Goal: Information Seeking & Learning: Learn about a topic

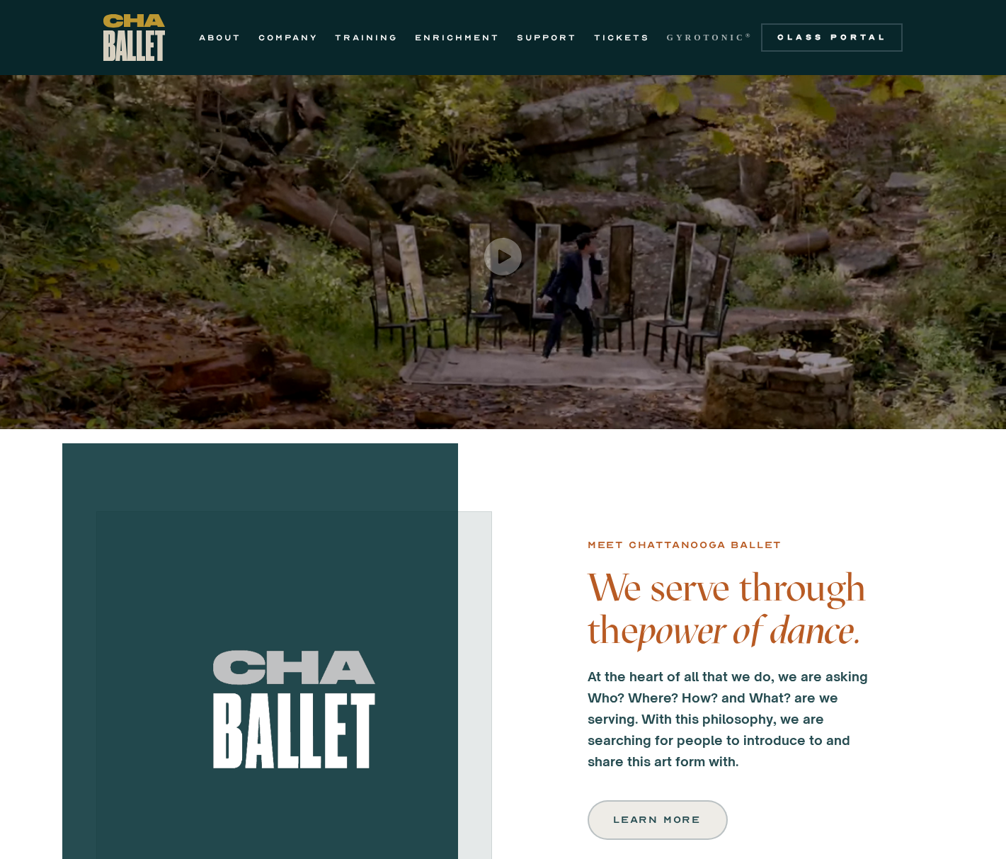
click at [688, 35] on strong "GYROTONIC" at bounding box center [706, 38] width 79 height 10
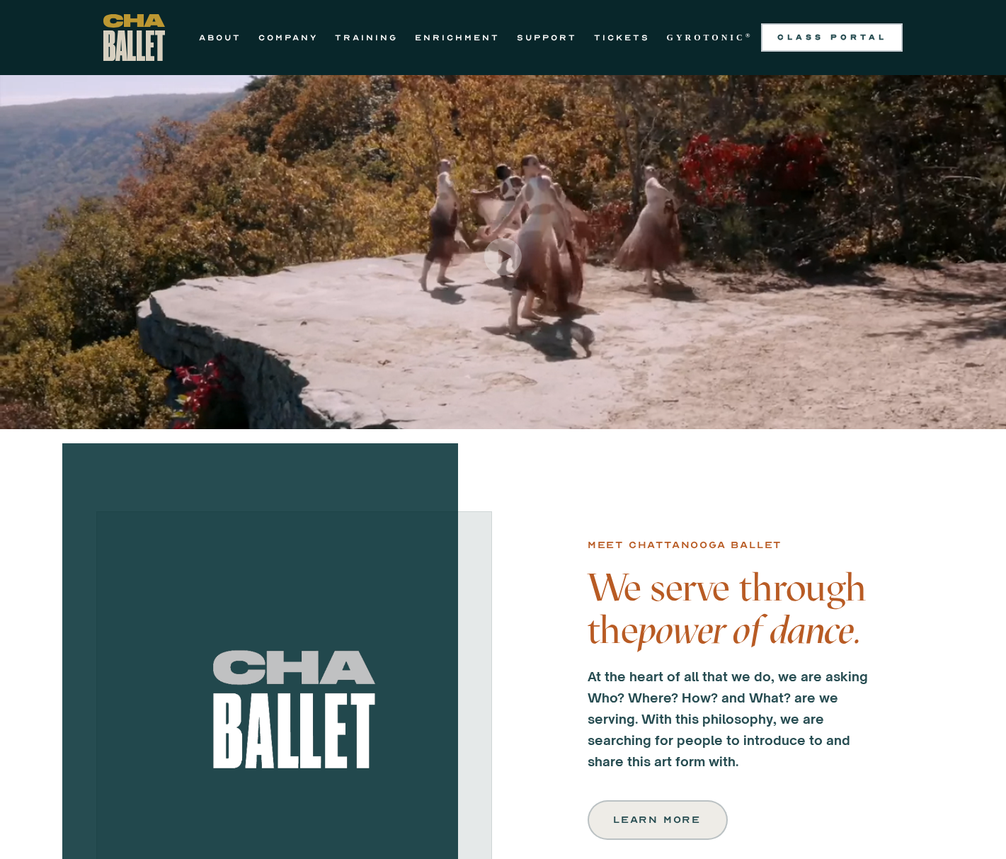
click at [846, 34] on div "Class Portal" at bounding box center [832, 37] width 125 height 11
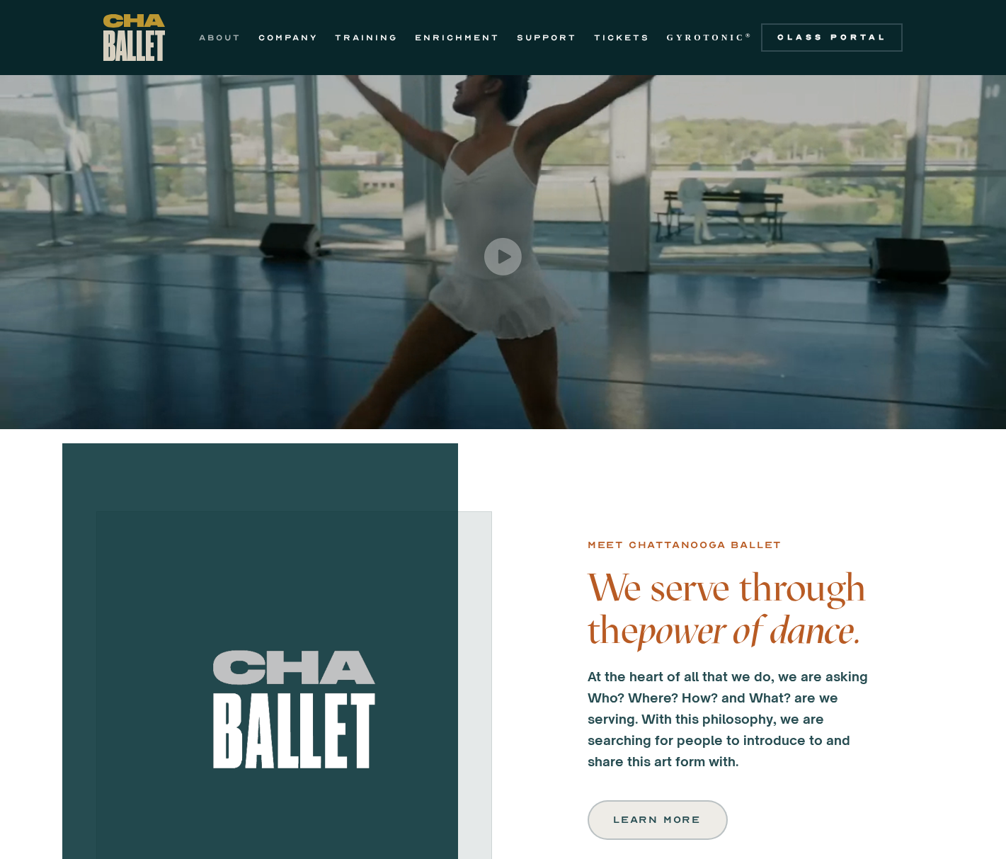
click at [229, 39] on link "ABOUT" at bounding box center [220, 37] width 42 height 17
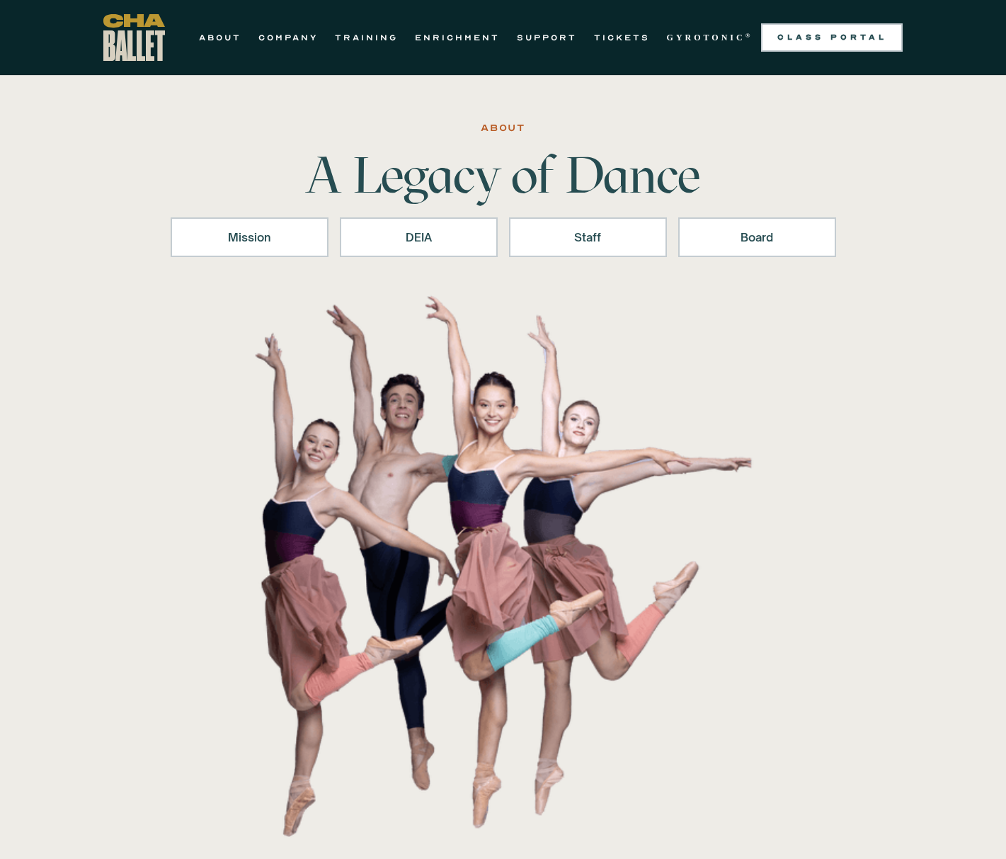
click at [812, 35] on div "Class Portal" at bounding box center [832, 37] width 125 height 11
click at [234, 38] on link "ABOUT" at bounding box center [220, 37] width 42 height 17
click at [360, 40] on link "TRAINING" at bounding box center [366, 37] width 63 height 17
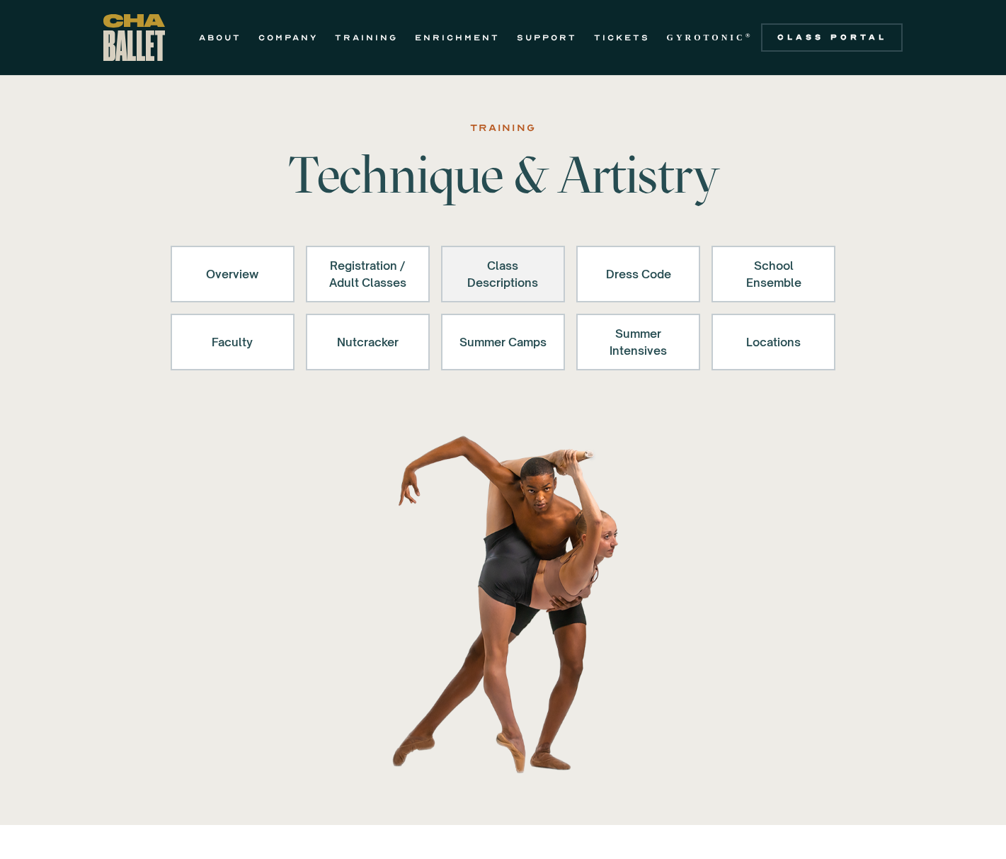
click at [510, 272] on div "Class Descriptions" at bounding box center [503, 274] width 87 height 34
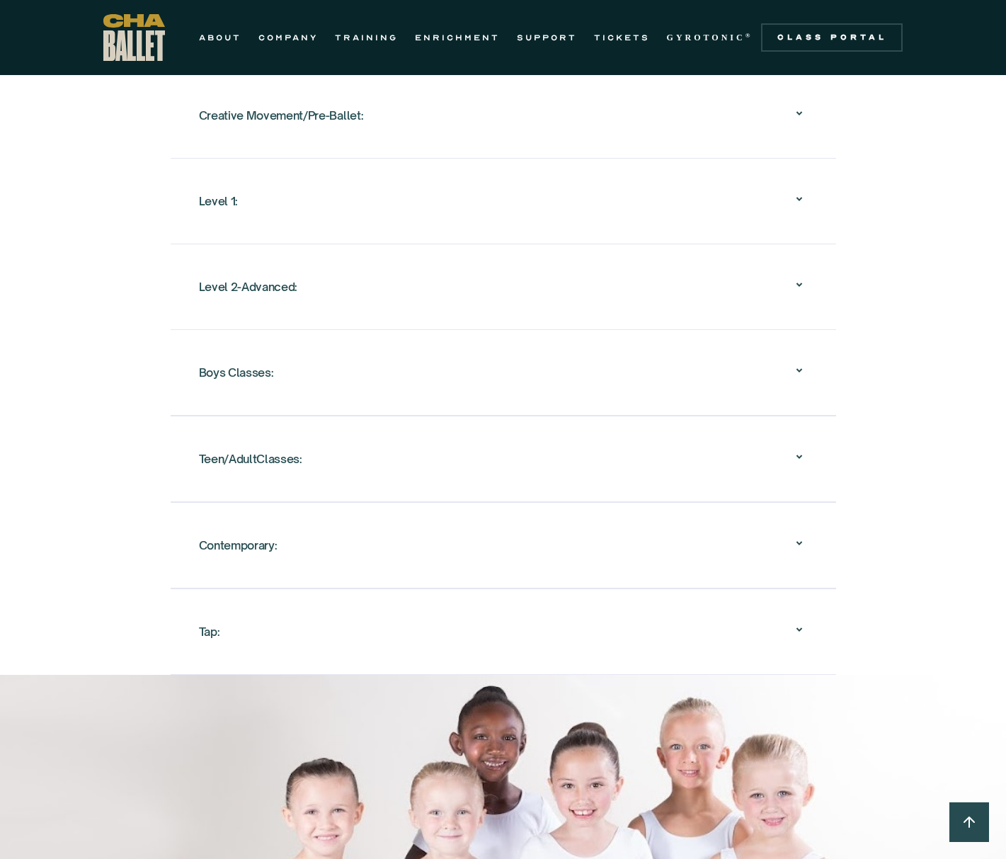
scroll to position [1529, 0]
click at [320, 115] on div "Creative Movement/Pre-Ballet:" at bounding box center [281, 113] width 165 height 25
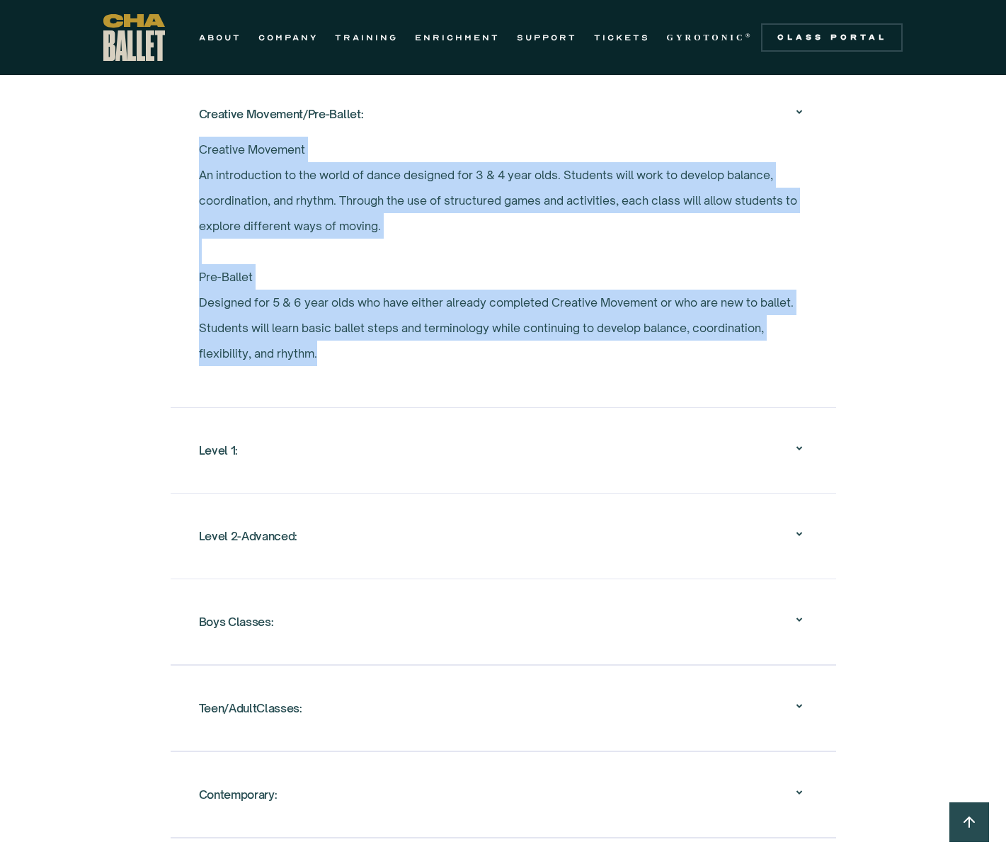
drag, startPoint x: 397, startPoint y: 363, endPoint x: 136, endPoint y: 154, distance: 333.6
click at [136, 154] on div "Overview Chattanooga Ballet's School offers exceptional ballet training to over…" at bounding box center [503, 110] width 1006 height 1628
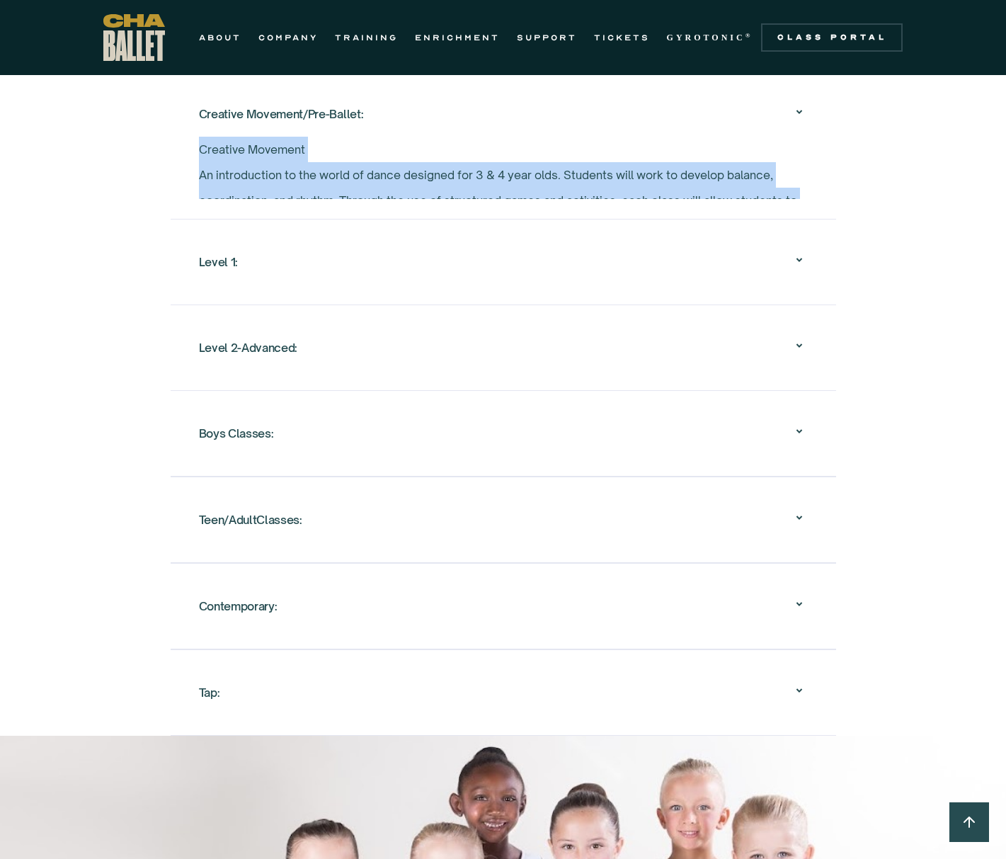
drag, startPoint x: 136, startPoint y: 154, endPoint x: 285, endPoint y: 407, distance: 293.3
click at [281, 407] on div "Boys Classes: Boys 1 This class is tailored to boys in ballet Levels 1-4. Stude…" at bounding box center [504, 433] width 666 height 86
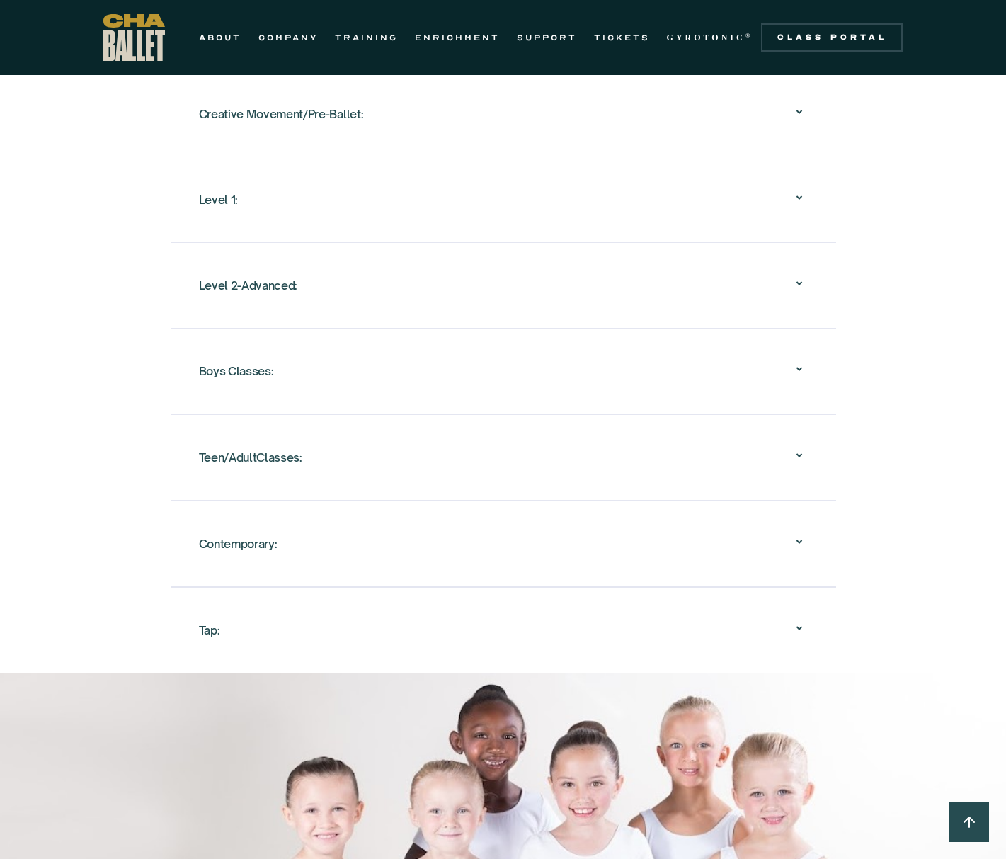
click at [207, 194] on div "Level 1:" at bounding box center [218, 199] width 39 height 25
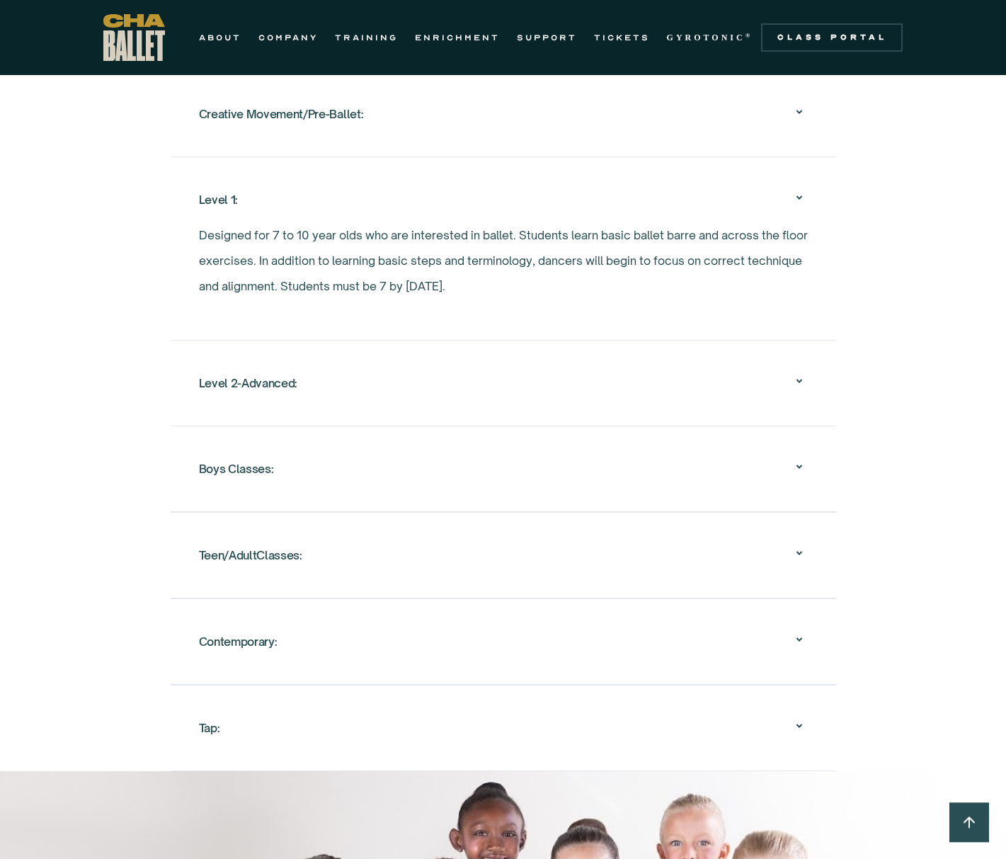
scroll to position [1317, 0]
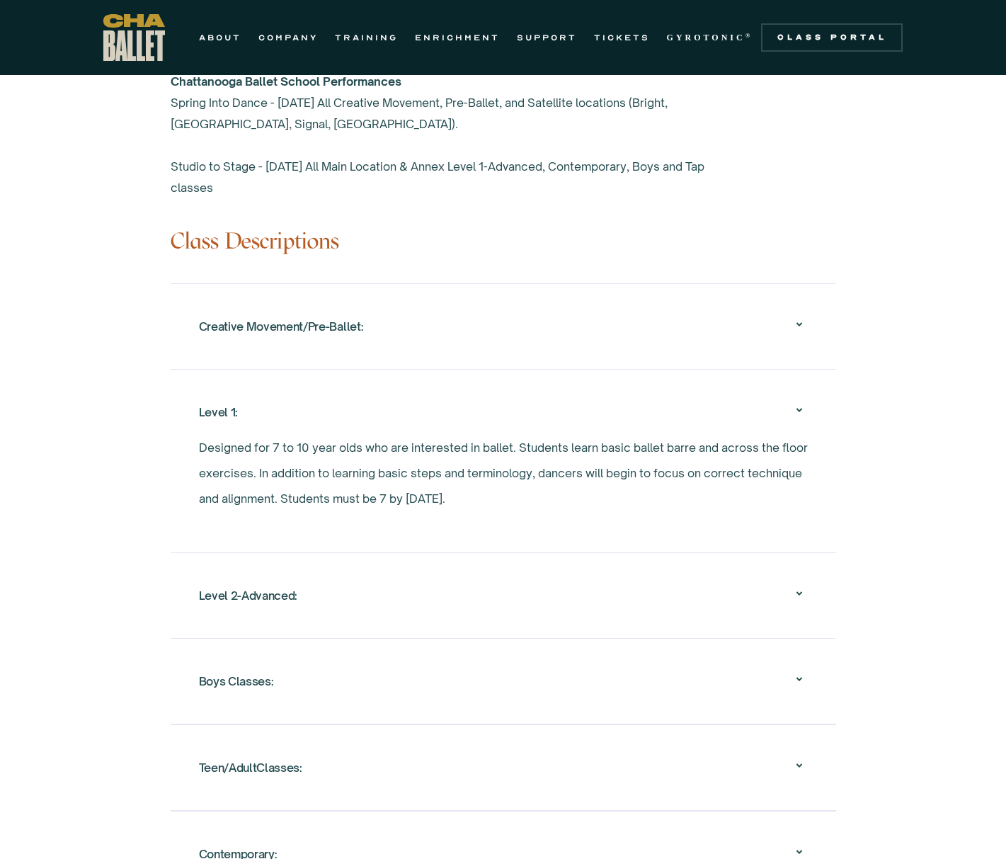
click at [365, 335] on div "Creative Movement/Pre-Ballet:" at bounding box center [503, 326] width 609 height 45
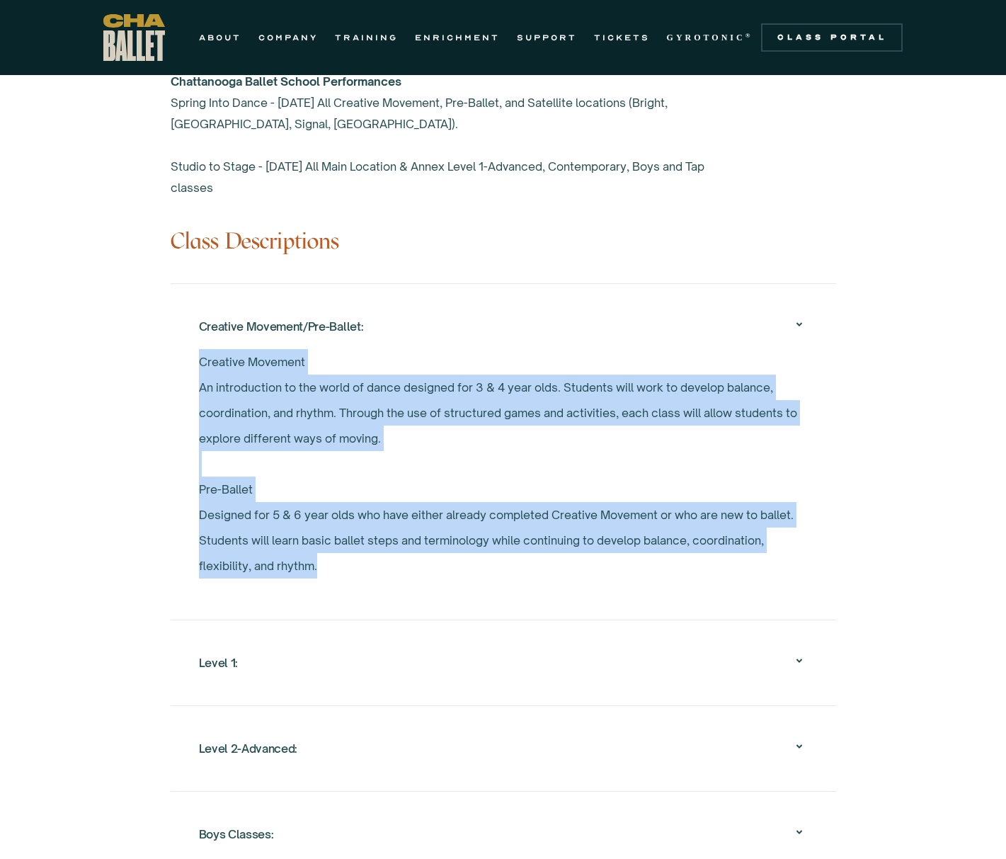
click at [523, 307] on div "Creative Movement/Pre-Ballet:" at bounding box center [503, 326] width 609 height 45
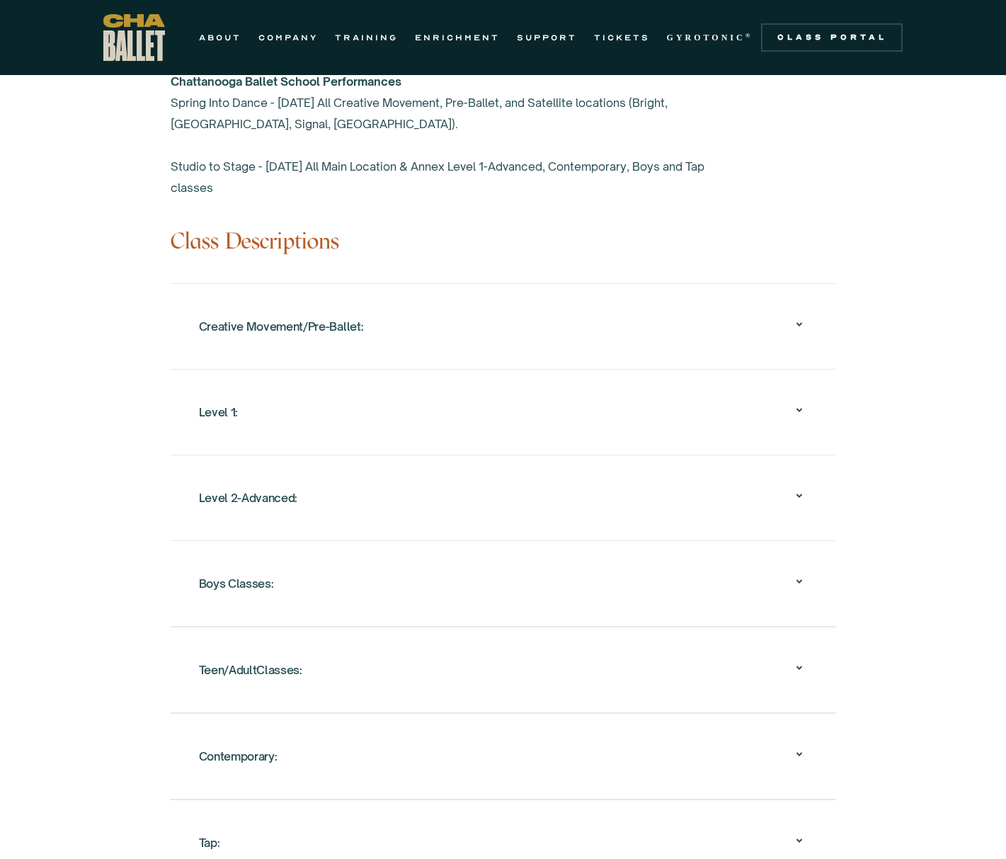
click at [278, 317] on div "Creative Movement/Pre-Ballet:" at bounding box center [281, 326] width 165 height 25
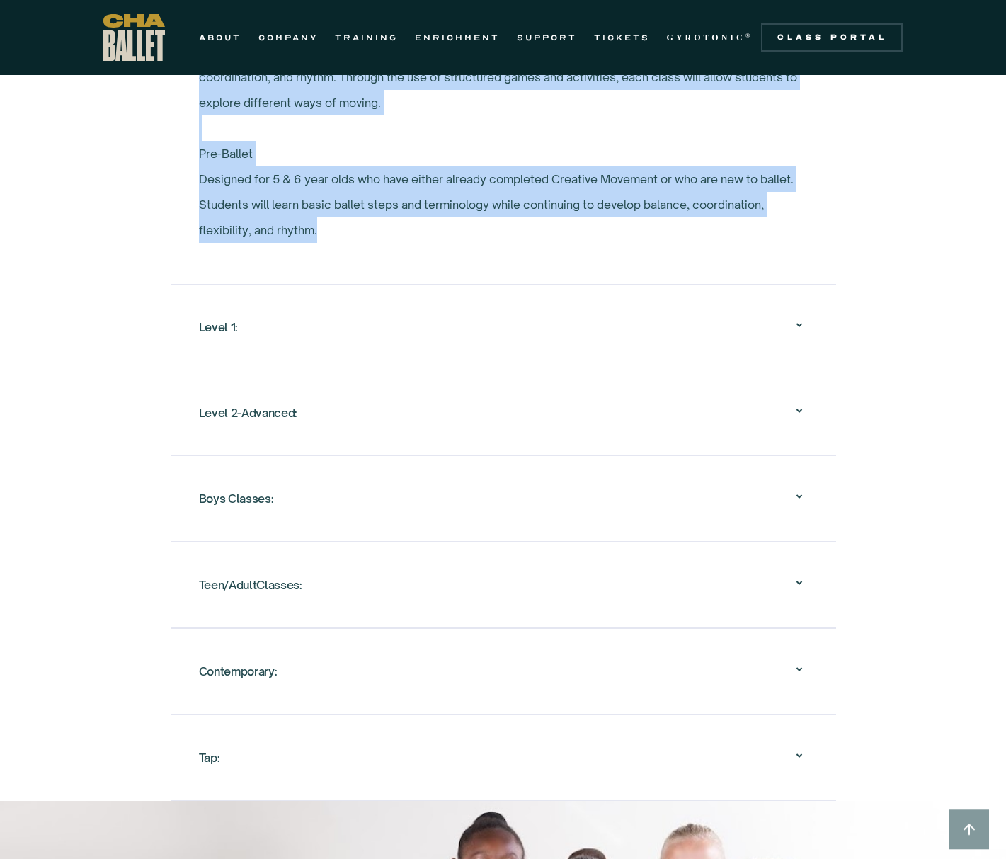
scroll to position [1671, 0]
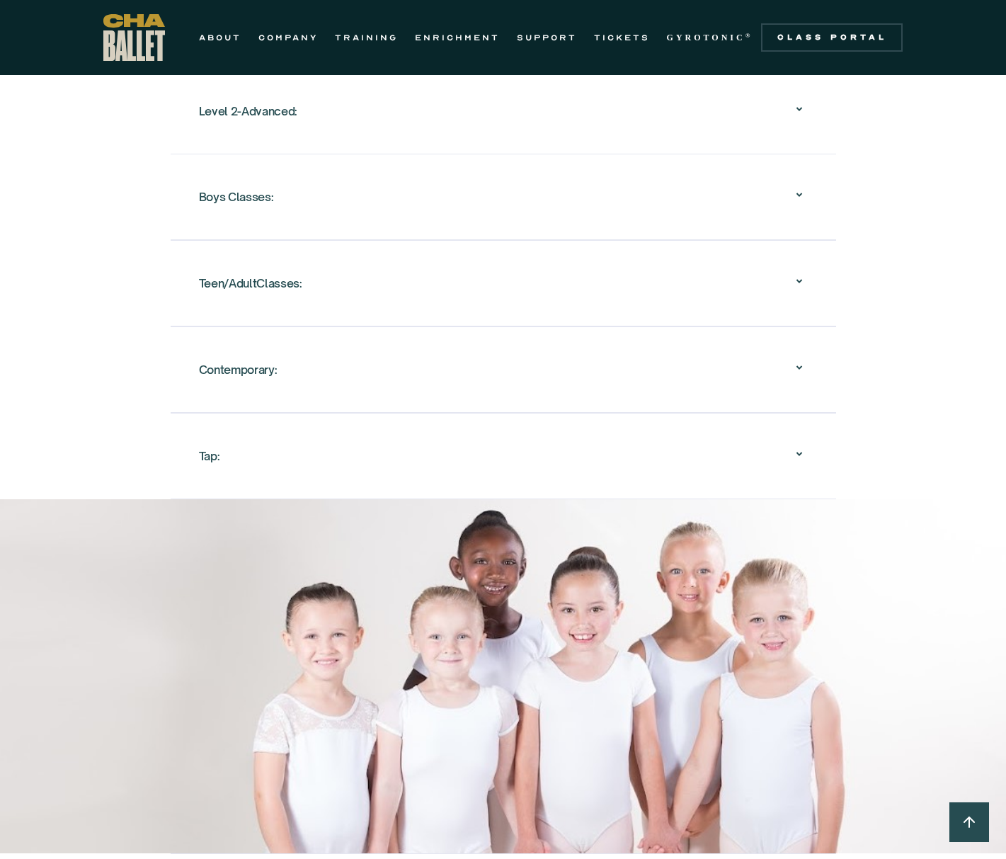
click at [220, 449] on div "Tap:" at bounding box center [503, 455] width 609 height 45
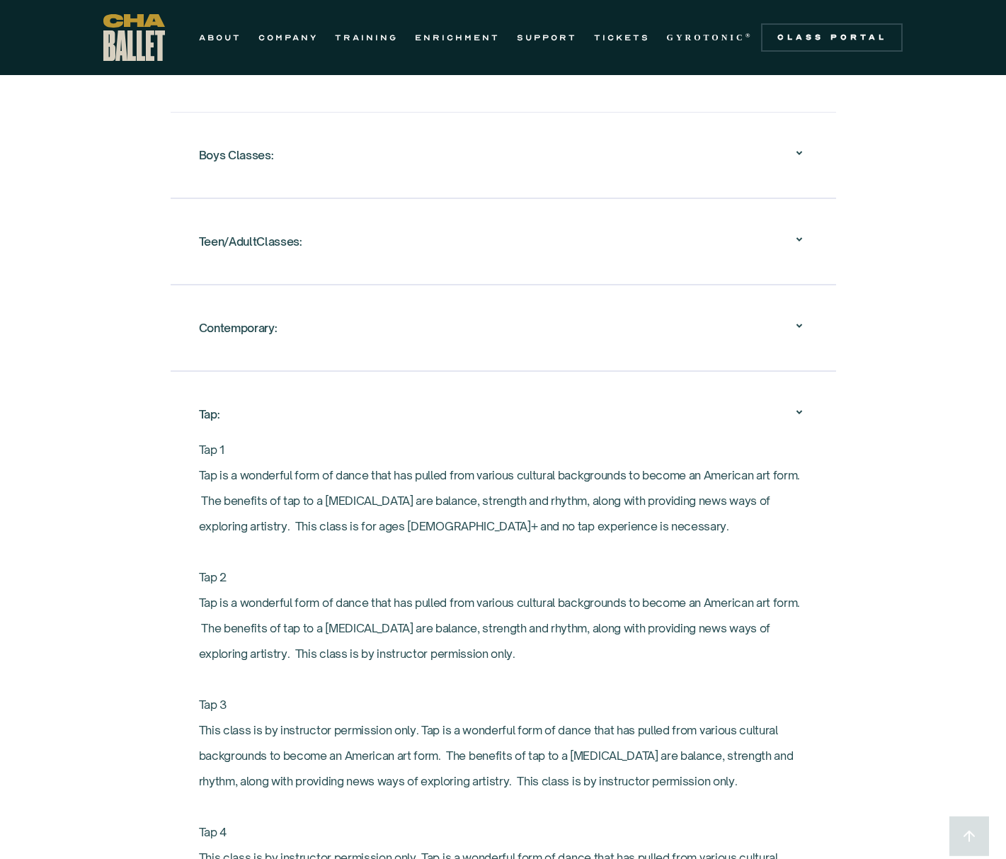
scroll to position [1703, 0]
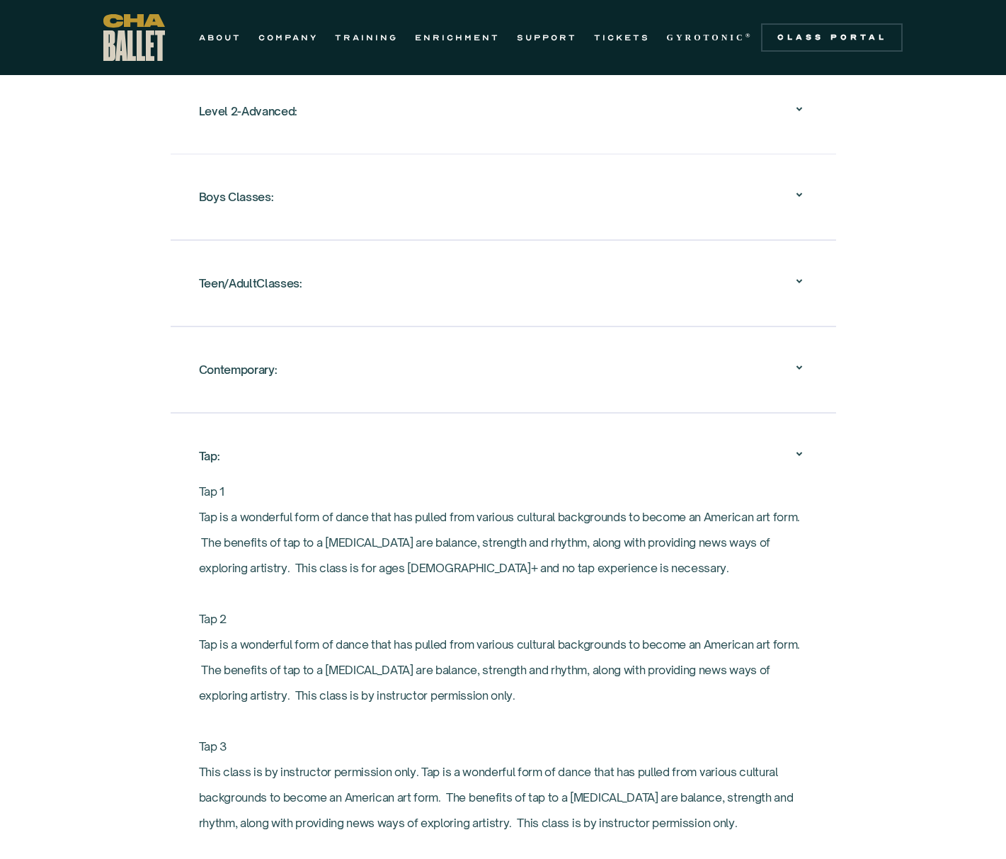
click at [237, 368] on div "Contemporary:" at bounding box center [238, 369] width 79 height 25
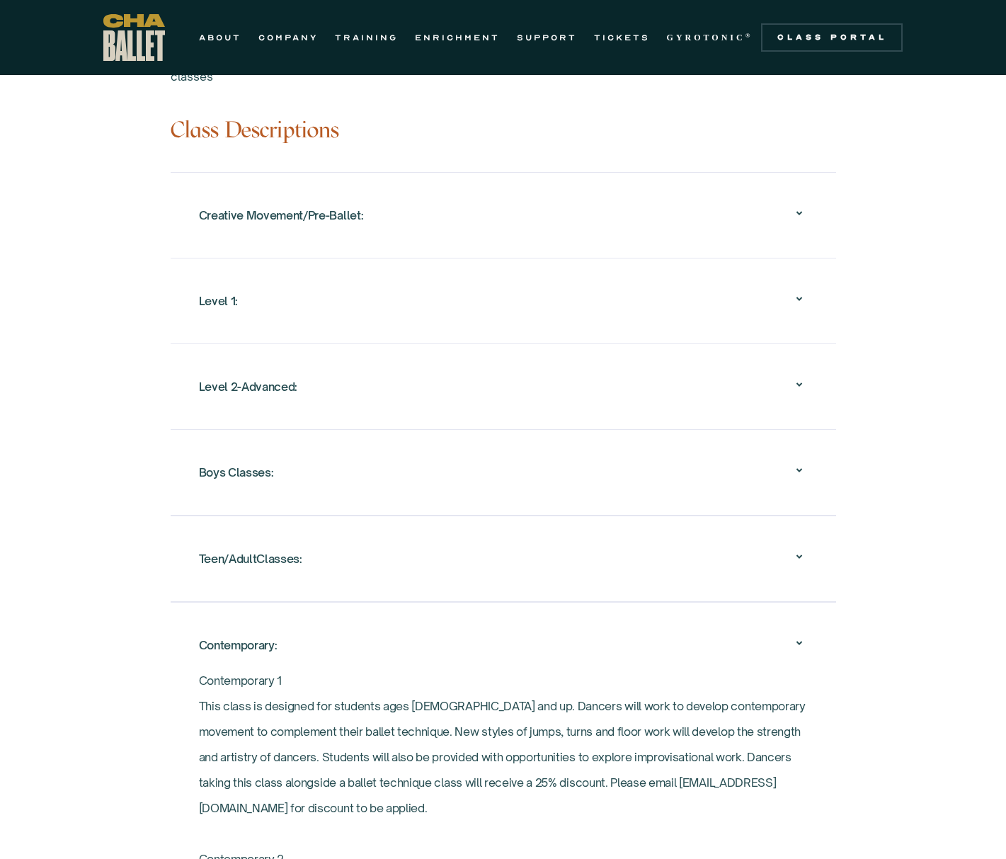
scroll to position [1278, 0]
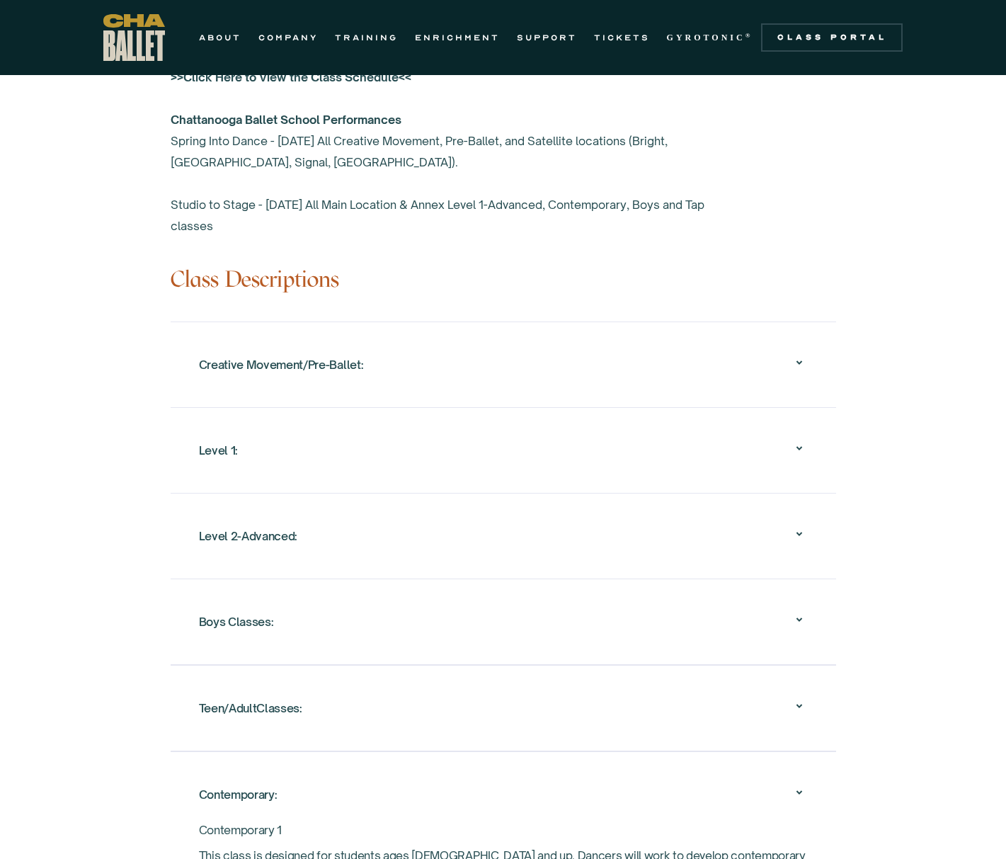
click at [290, 360] on div "Creative Movement/Pre-Ballet:" at bounding box center [281, 364] width 165 height 25
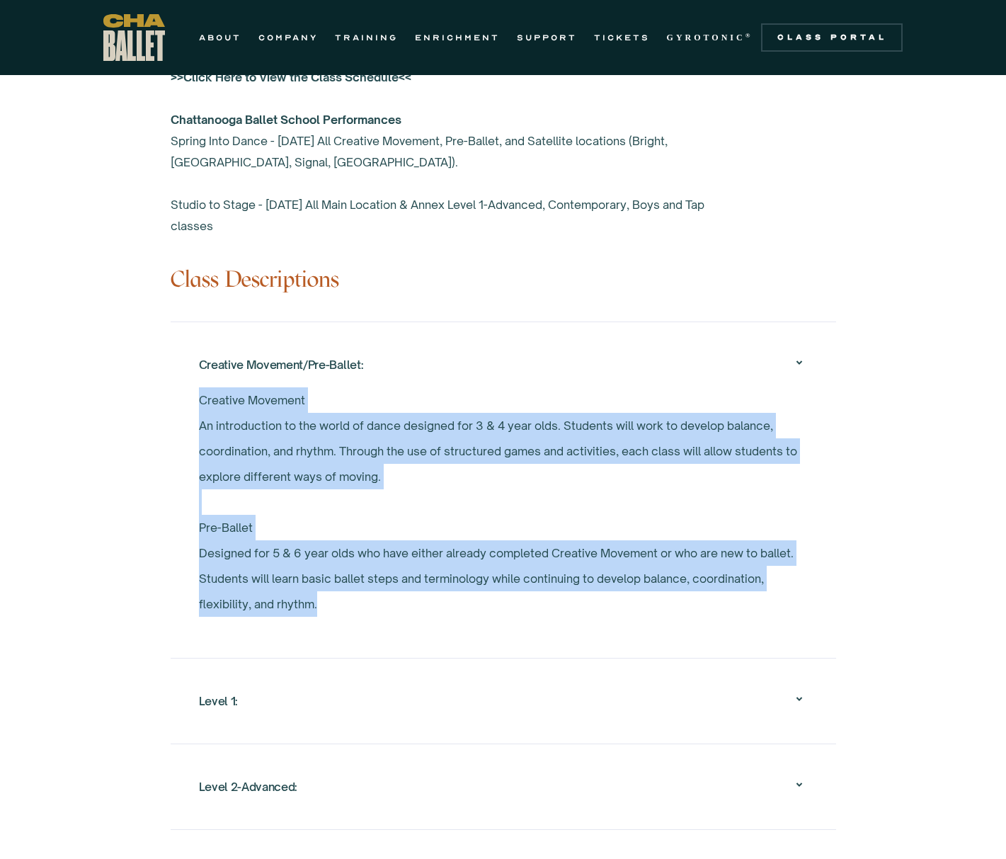
click at [631, 356] on div "Creative Movement/Pre-Ballet:" at bounding box center [503, 364] width 609 height 45
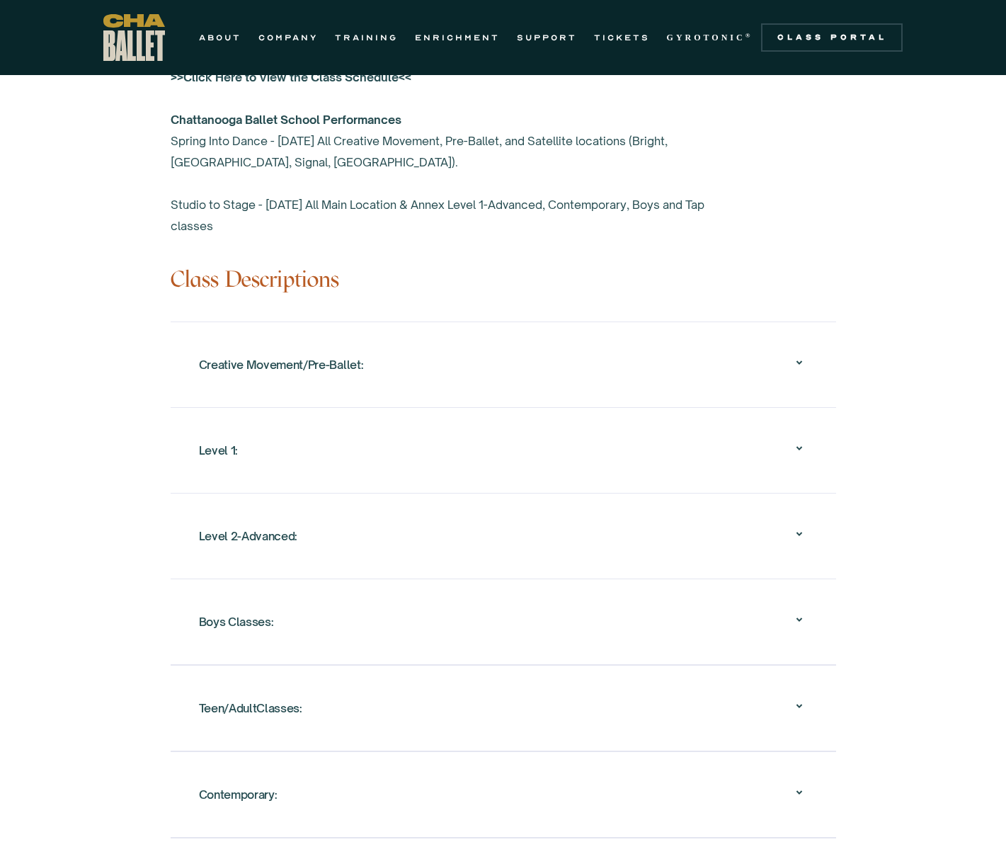
click at [625, 363] on div "Creative Movement/Pre-Ballet:" at bounding box center [503, 364] width 609 height 45
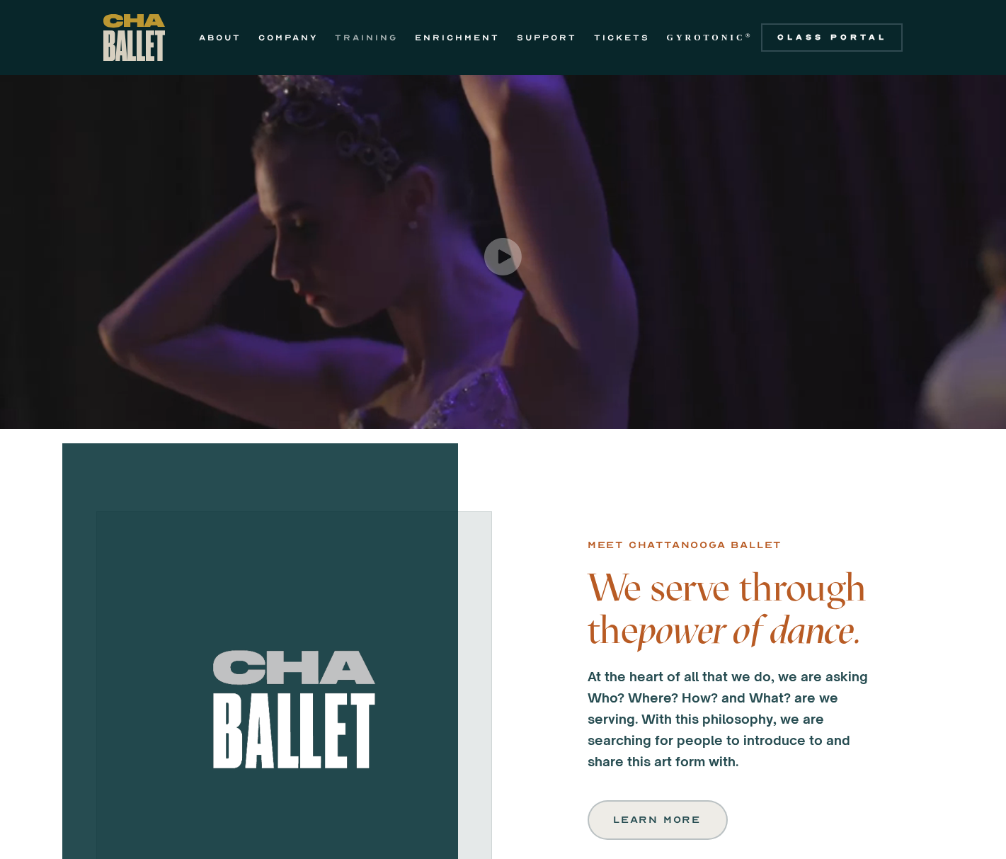
click at [375, 37] on link "TRAINING" at bounding box center [366, 37] width 63 height 17
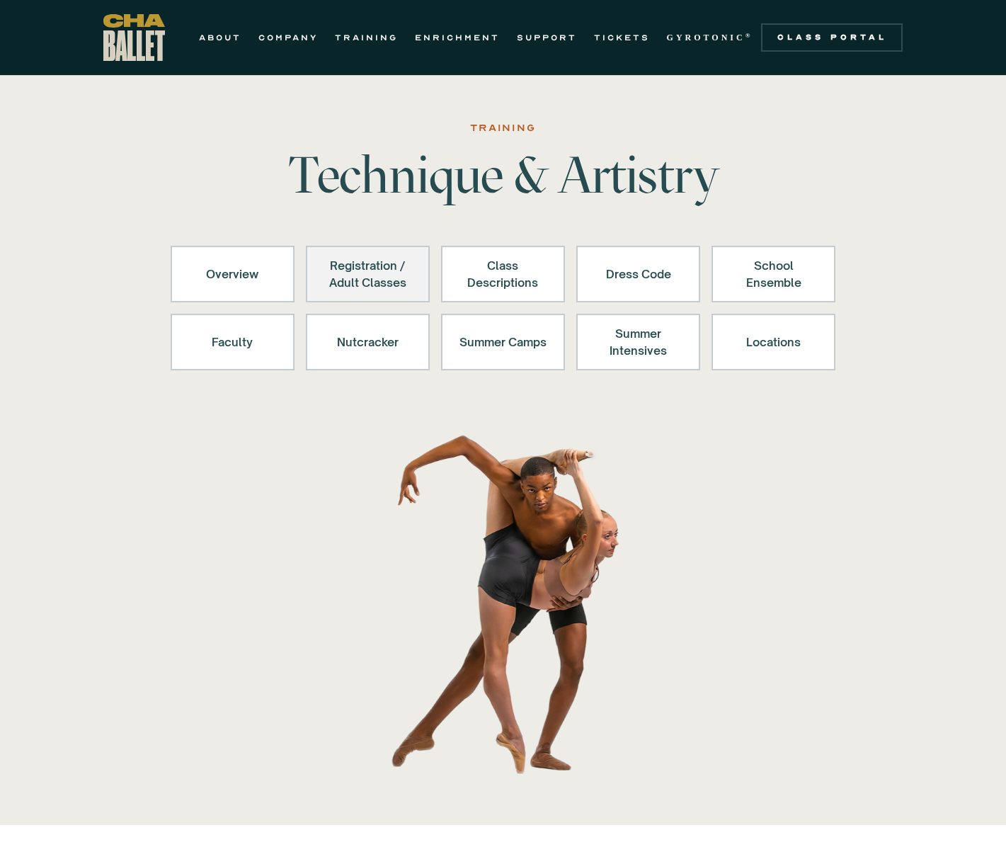
click at [385, 269] on div "Registration / Adult Classes" at bounding box center [367, 274] width 87 height 34
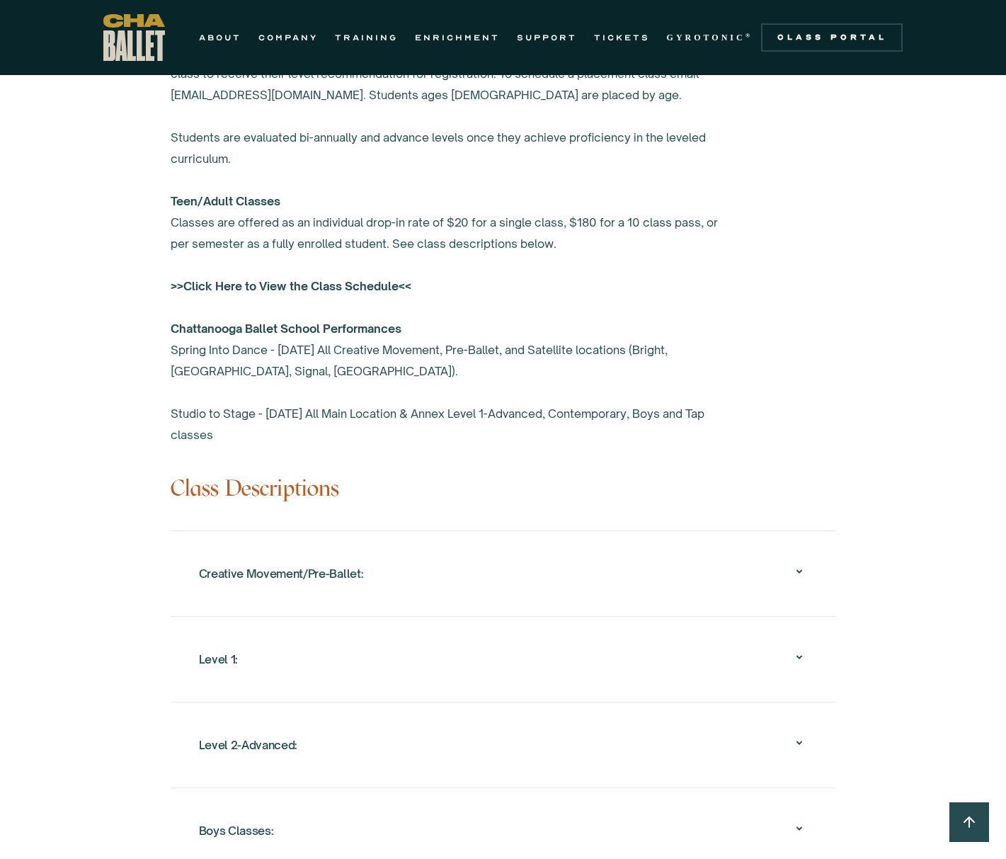
scroll to position [1089, 0]
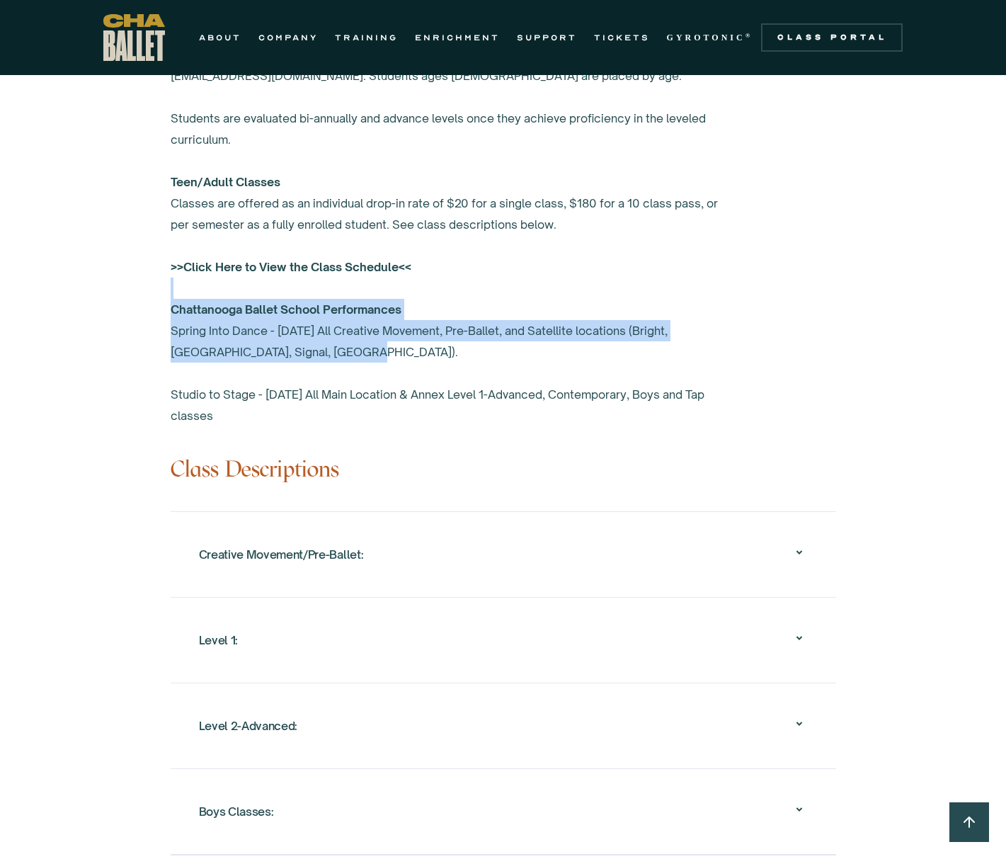
drag, startPoint x: 406, startPoint y: 359, endPoint x: 150, endPoint y: 291, distance: 264.5
click at [150, 291] on div "Overview Chattanooga Ballet's School offers exceptional ballet training to over…" at bounding box center [503, 425] width 1006 height 1377
drag, startPoint x: 150, startPoint y: 291, endPoint x: 254, endPoint y: 268, distance: 105.9
click at [254, 268] on strong ">>Click Here to View the Class Schedule<<" at bounding box center [291, 267] width 241 height 14
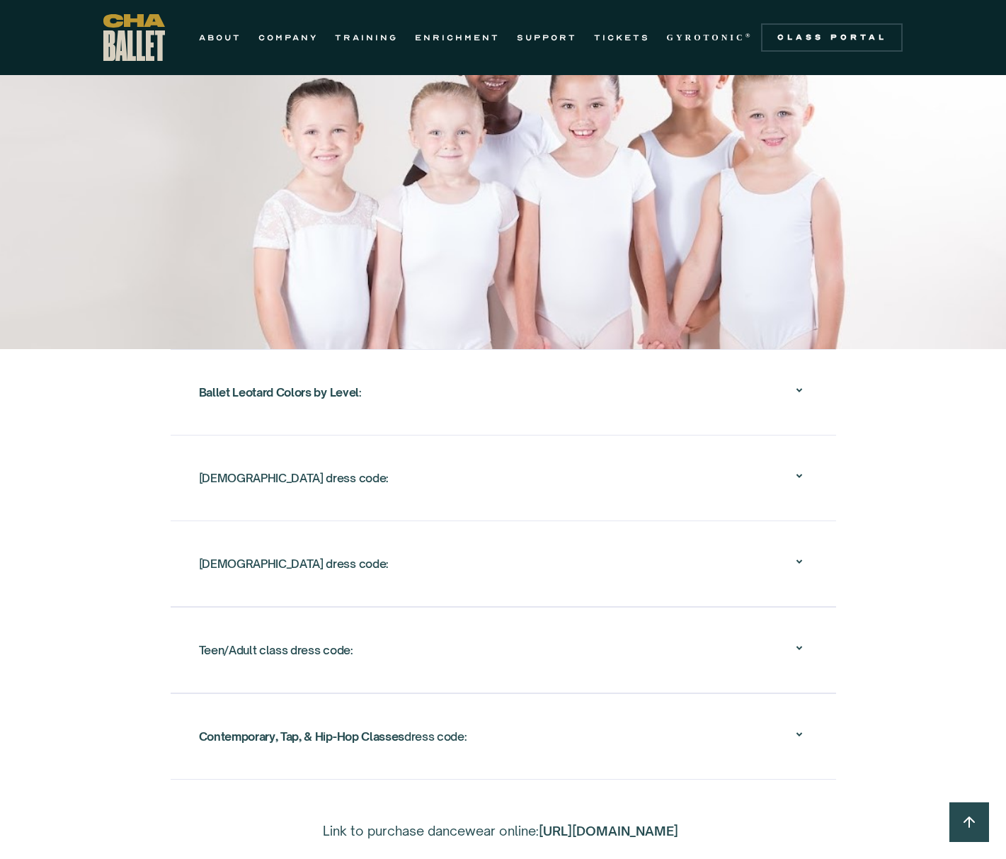
scroll to position [2292, 0]
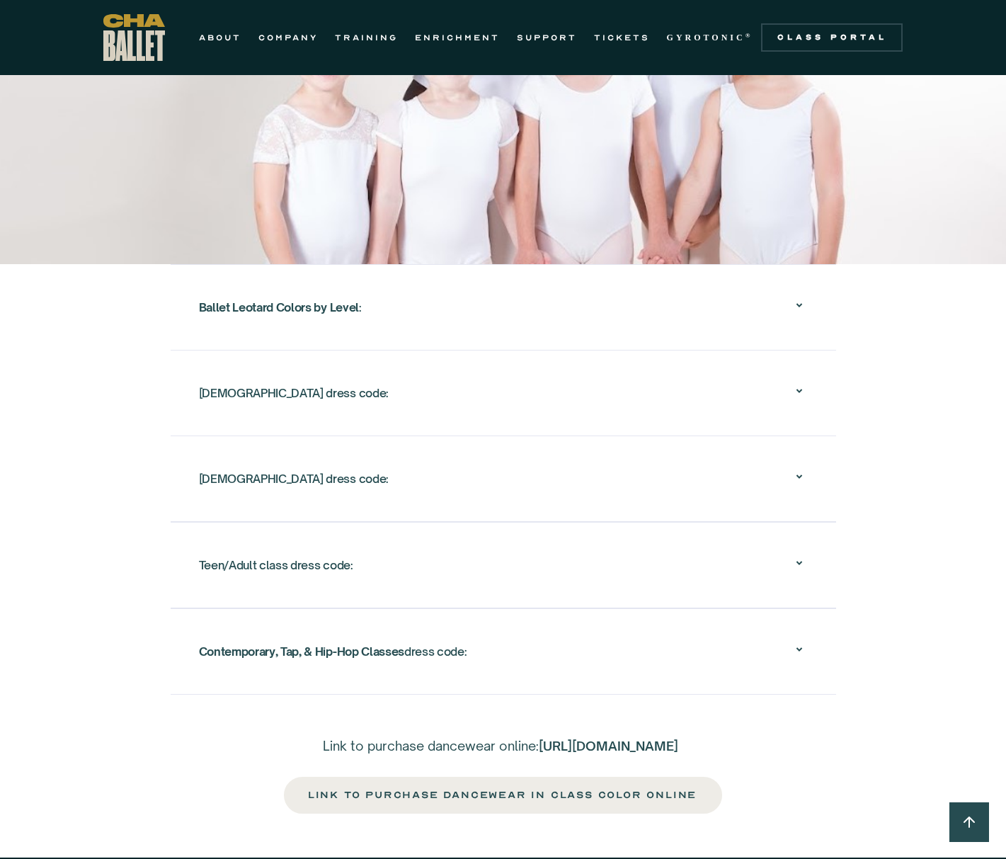
click at [357, 311] on strong "Ballet Leotard Colors by Level" at bounding box center [279, 307] width 160 height 14
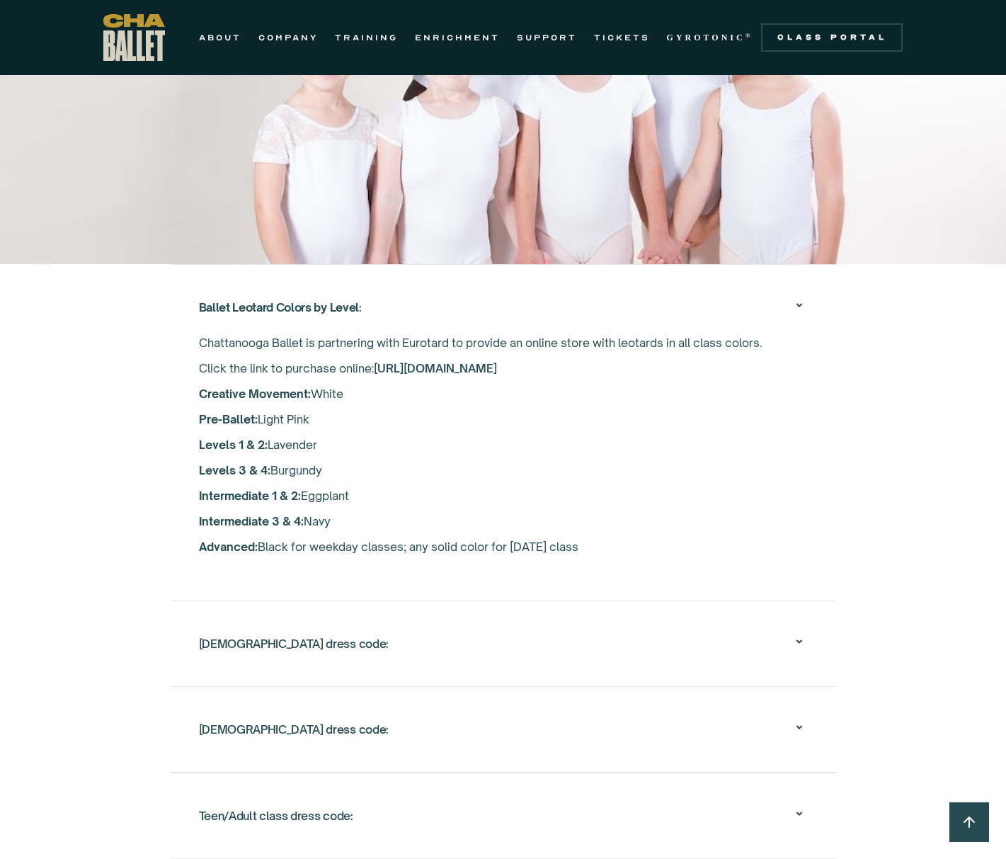
drag, startPoint x: 168, startPoint y: 312, endPoint x: 723, endPoint y: 548, distance: 603.2
click at [723, 548] on div "Ballet Leotard Colors by Level : Chattanooga Ballet is partnering with Eurotard…" at bounding box center [503, 604] width 1006 height 681
drag, startPoint x: 723, startPoint y: 548, endPoint x: 620, endPoint y: 501, distance: 112.8
click at [620, 501] on p "Chattanooga Ballet is partnering with Eurotard to provide an online store with …" at bounding box center [503, 444] width 609 height 229
drag, startPoint x: 683, startPoint y: 550, endPoint x: -10, endPoint y: 348, distance: 722.3
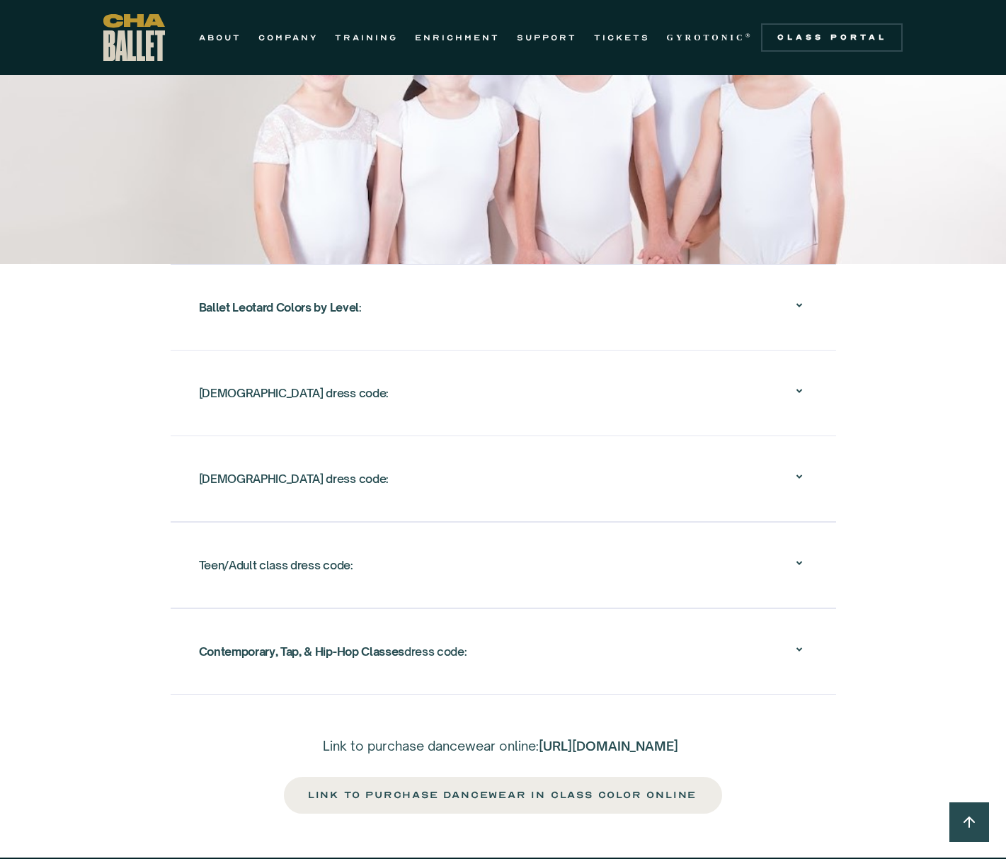
click at [589, 299] on div "Ballet Leotard Colors by Level :" at bounding box center [503, 307] width 609 height 45
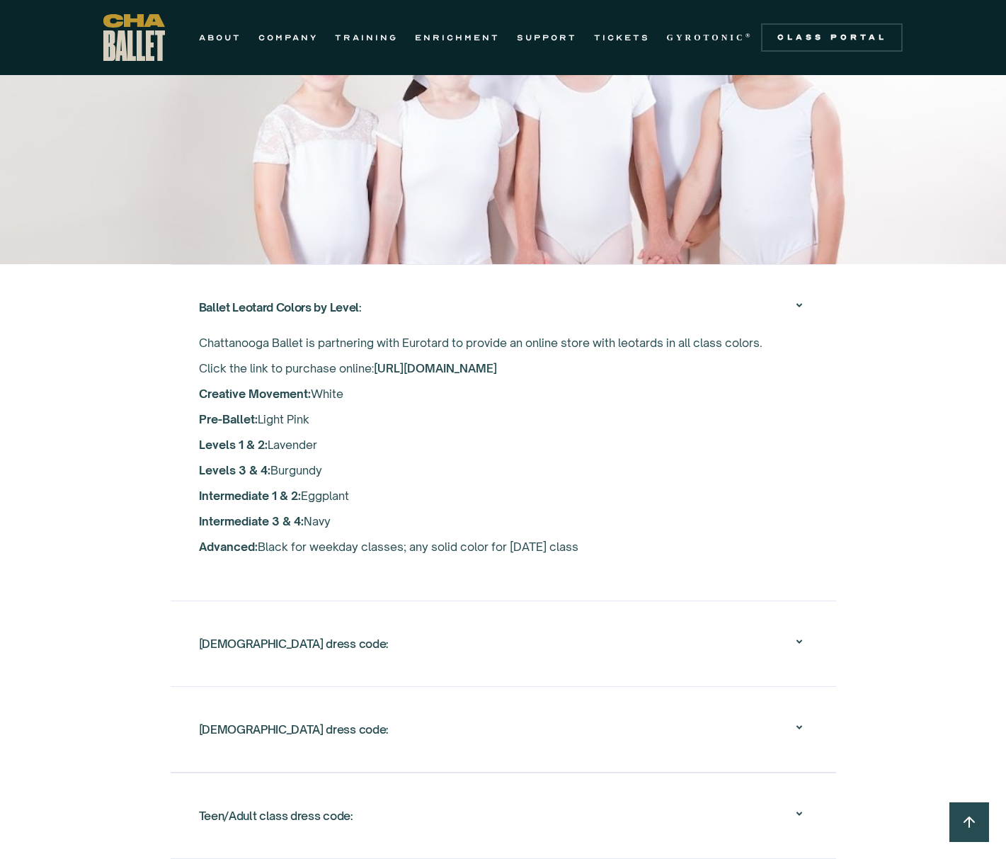
click at [497, 358] on p "Chattanooga Ballet is partnering with Eurotard to provide an online store with …" at bounding box center [503, 444] width 609 height 229
click at [496, 367] on link "https://www.eurotard.com/v4/classes.aspx?studio=S-Ch0617" at bounding box center [435, 368] width 123 height 14
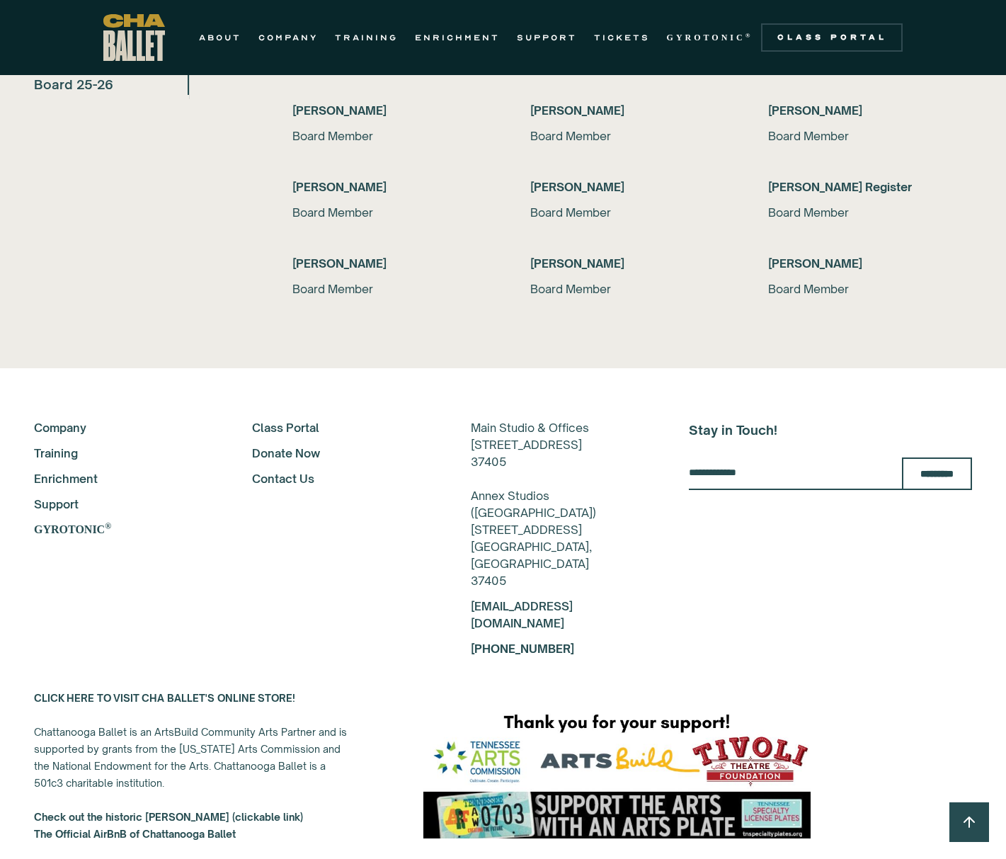
scroll to position [3182, 0]
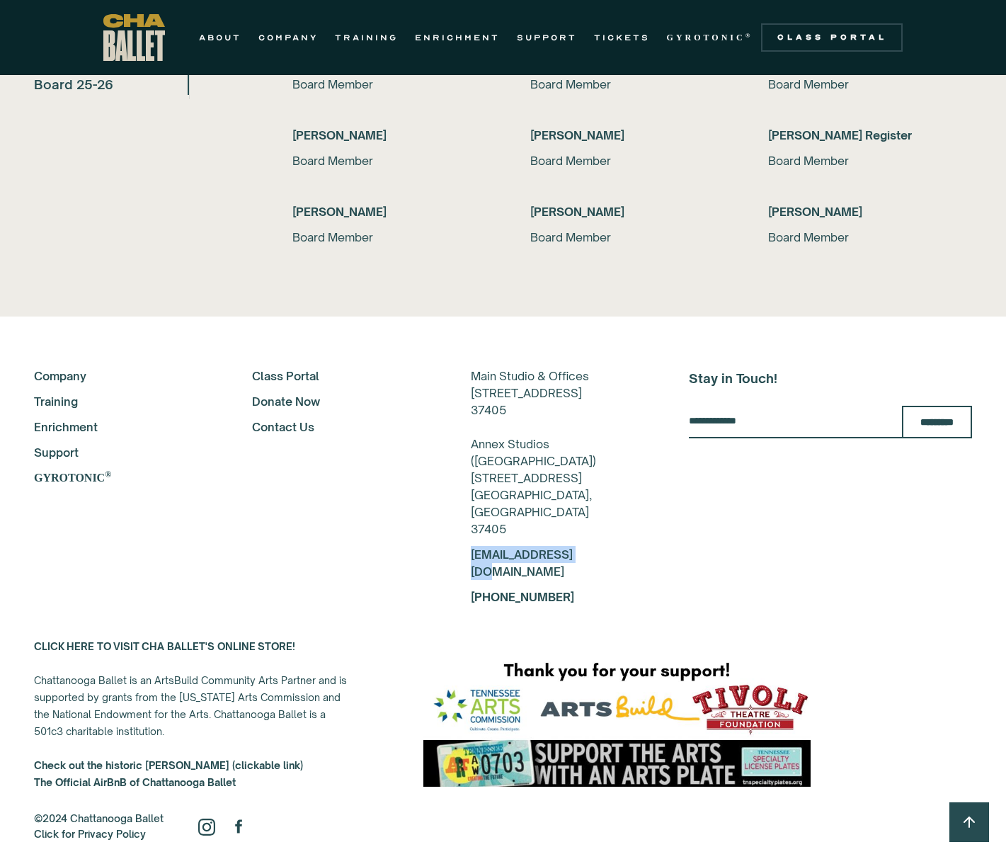
drag, startPoint x: 464, startPoint y: 559, endPoint x: 611, endPoint y: 559, distance: 147.3
click at [611, 559] on div "About Company Training Enrichment Support GYROTONIC ® Class Portal Donate Now C…" at bounding box center [342, 487] width 617 height 238
copy link "[EMAIL_ADDRESS][DOMAIN_NAME]"
